Goal: Task Accomplishment & Management: Manage account settings

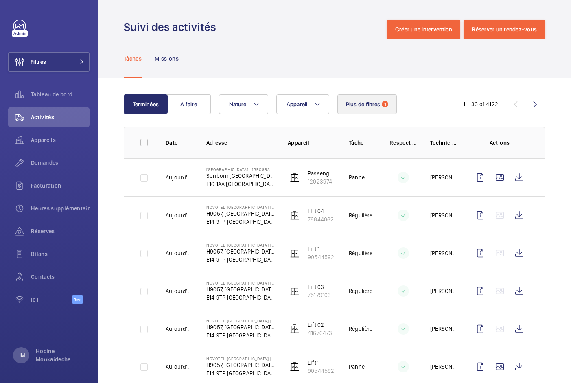
click at [370, 104] on span "Plus de filtres" at bounding box center [363, 104] width 35 height 7
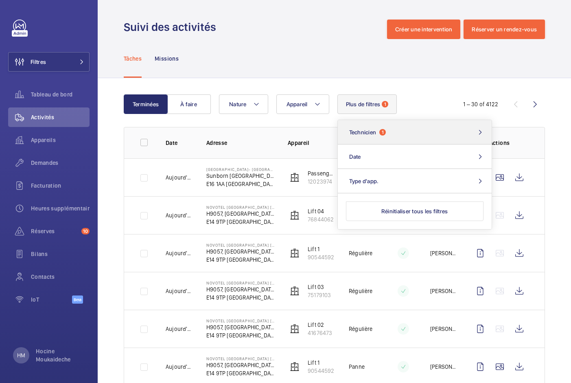
click at [394, 133] on button "Technicien 1" at bounding box center [415, 132] width 154 height 24
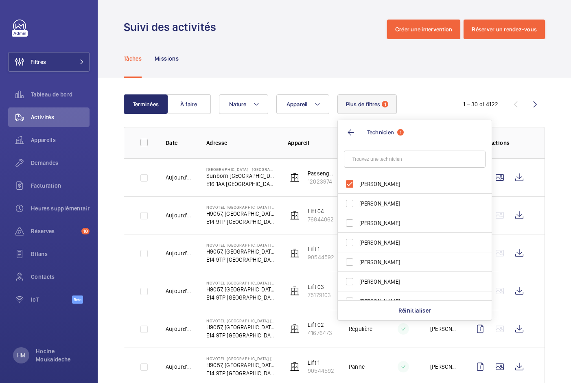
click at [373, 160] on input "text" at bounding box center [415, 159] width 142 height 17
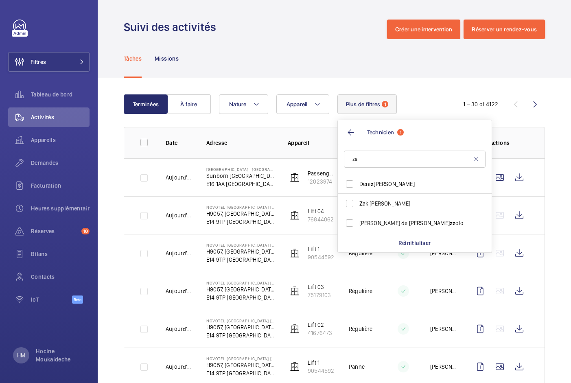
type input "zai"
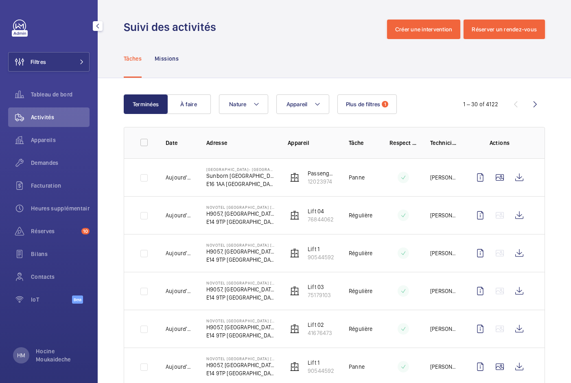
click at [39, 365] on div "Filtres Tableau de bord Activités Appareils Demandes Facturation Heures supplém…" at bounding box center [49, 191] width 98 height 383
click at [48, 353] on p "Hocine Moukaideche" at bounding box center [60, 355] width 49 height 16
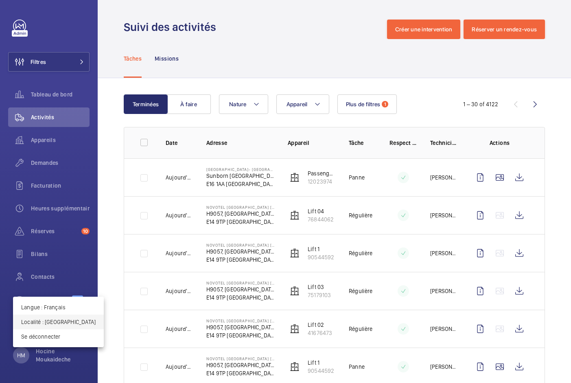
click at [57, 320] on p "Localité : Royaume-Uni" at bounding box center [58, 322] width 75 height 8
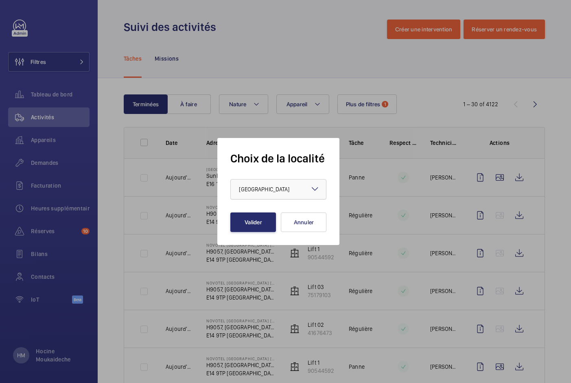
click at [267, 193] on div at bounding box center [278, 190] width 95 height 20
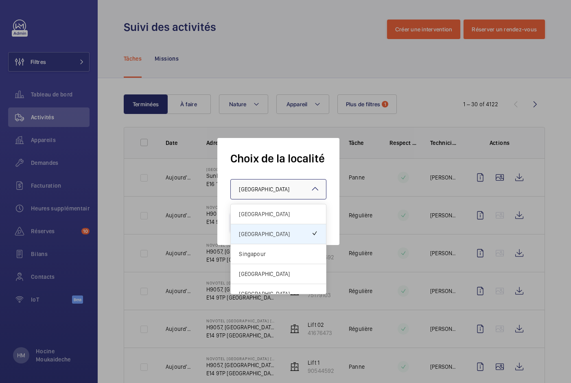
click at [264, 215] on span "France" at bounding box center [278, 214] width 79 height 8
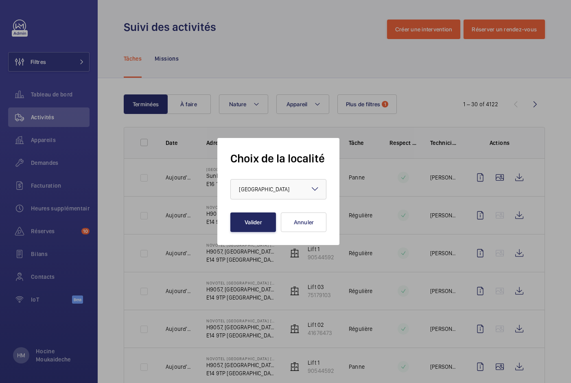
click at [259, 219] on button "Valider" at bounding box center [253, 223] width 46 height 20
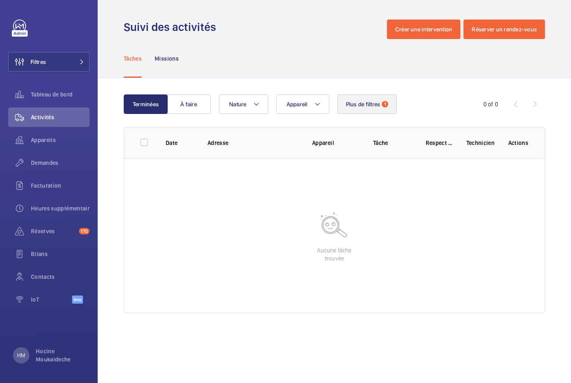
click at [371, 107] on span "Plus de filtres" at bounding box center [363, 104] width 35 height 7
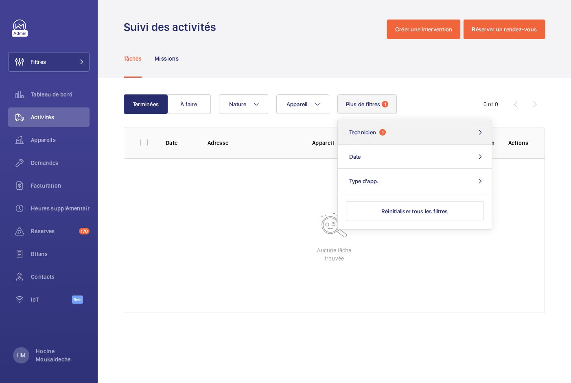
click at [401, 131] on button "Technicien 1" at bounding box center [415, 132] width 154 height 24
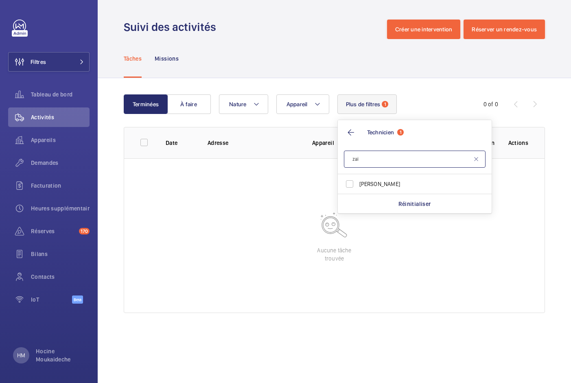
click at [388, 162] on input "zai" at bounding box center [415, 159] width 142 height 17
type input "marc"
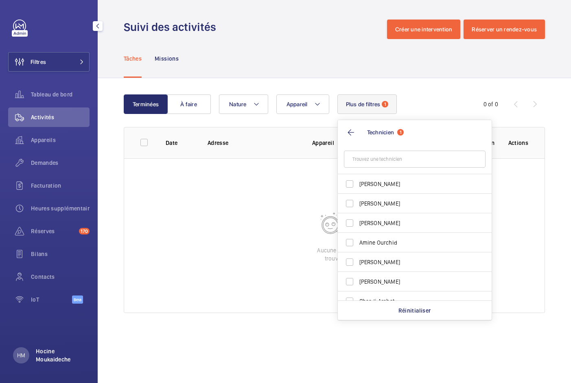
click at [59, 349] on p "Hocine Moukaideche" at bounding box center [60, 355] width 49 height 16
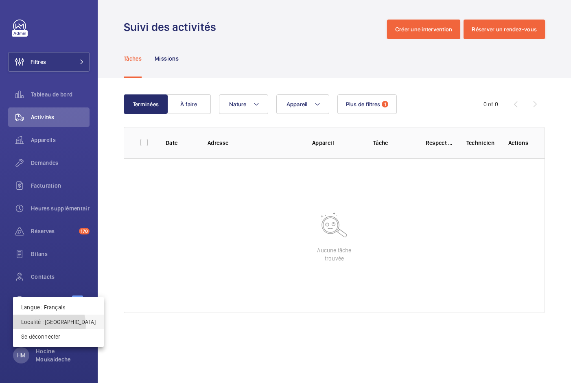
click at [49, 325] on p "Localité : France" at bounding box center [58, 322] width 75 height 8
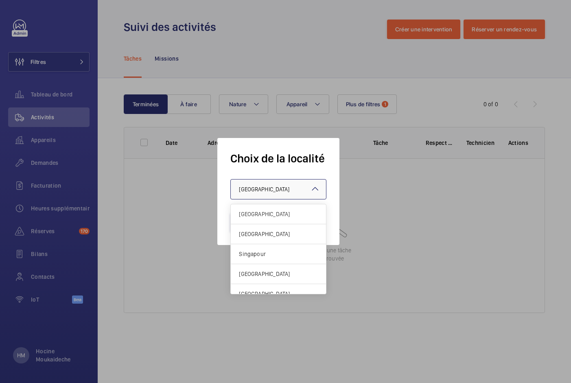
click at [279, 188] on div at bounding box center [278, 190] width 95 height 20
click at [265, 233] on span "[GEOGRAPHIC_DATA]" at bounding box center [278, 234] width 79 height 8
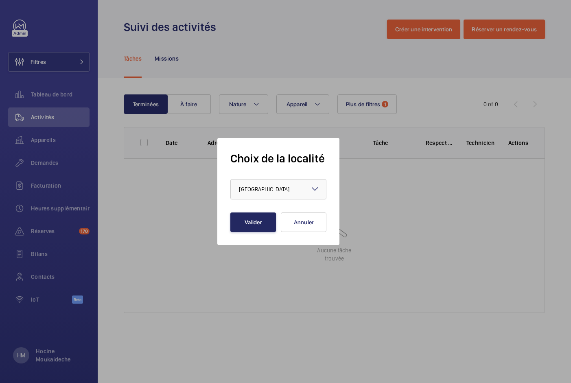
click at [246, 226] on button "Valider" at bounding box center [253, 223] width 46 height 20
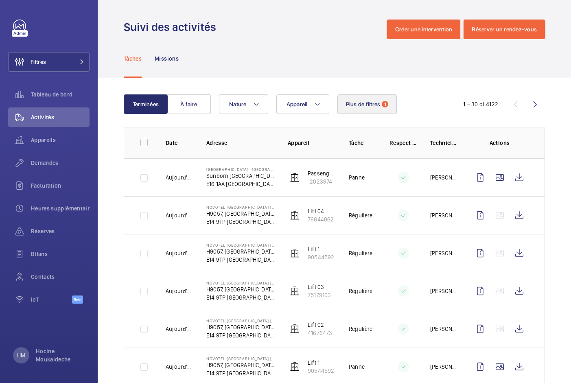
click at [388, 104] on span "1" at bounding box center [385, 104] width 7 height 7
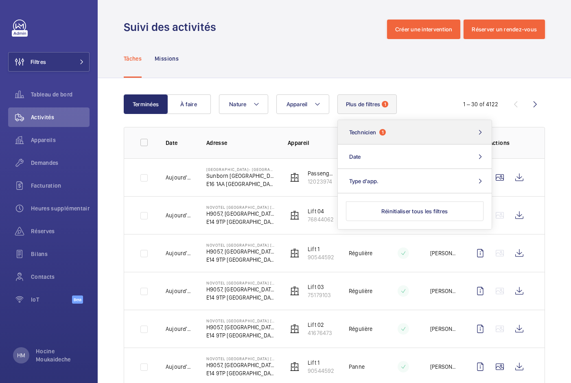
click at [391, 132] on button "Technicien 1" at bounding box center [415, 132] width 154 height 24
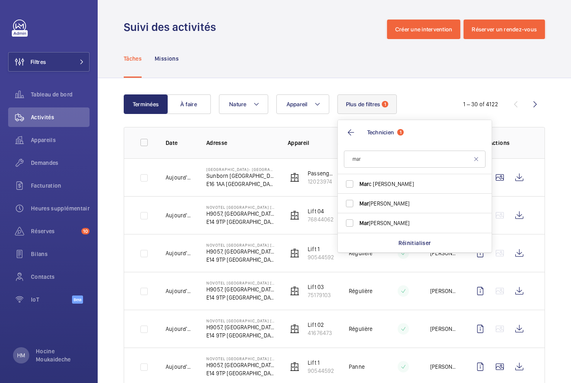
type input "marc"
